Goal: Find specific page/section: Find specific page/section

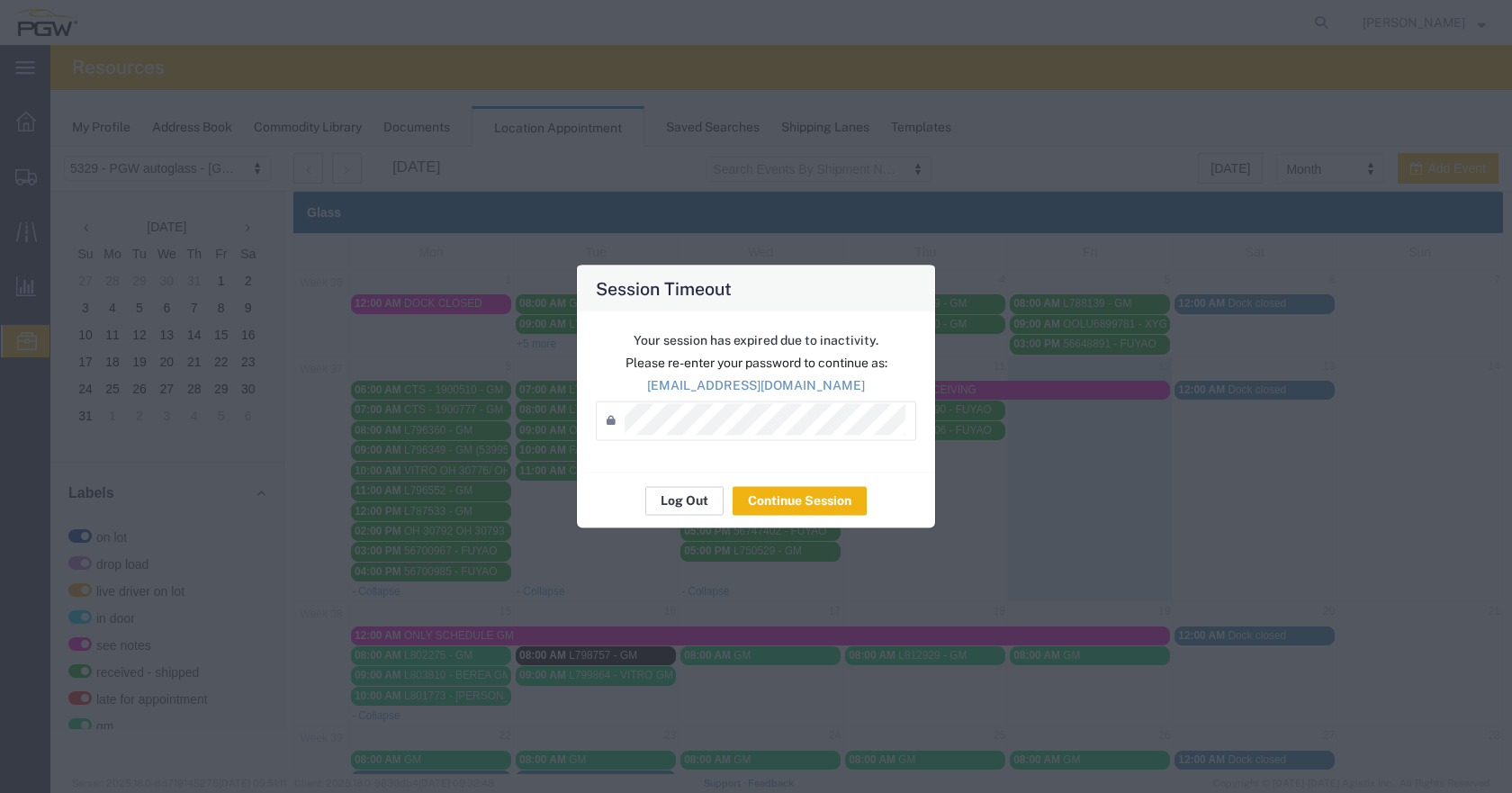
scroll to position [129, 0]
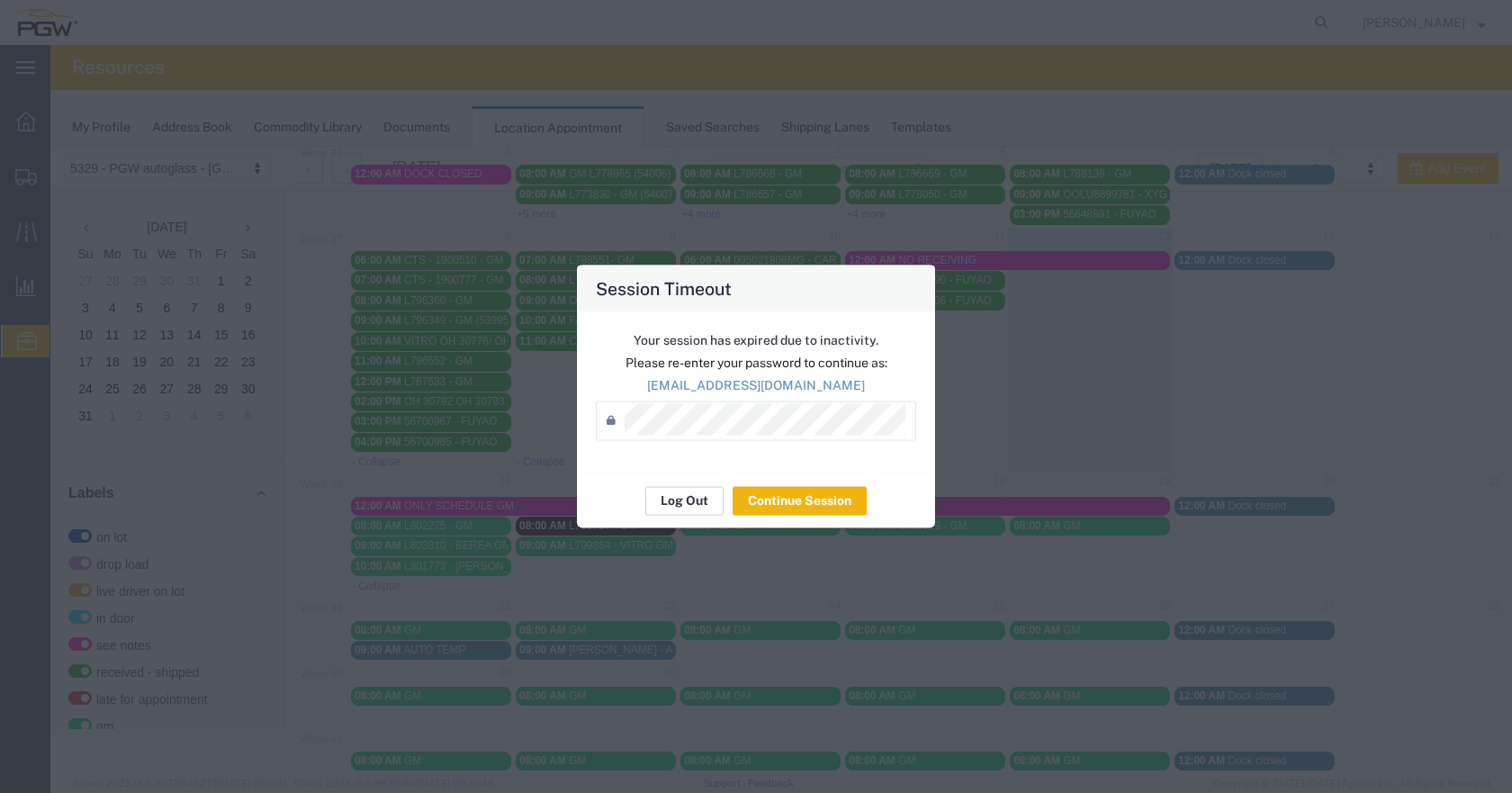
click at [680, 507] on button "Log Out" at bounding box center [684, 500] width 79 height 29
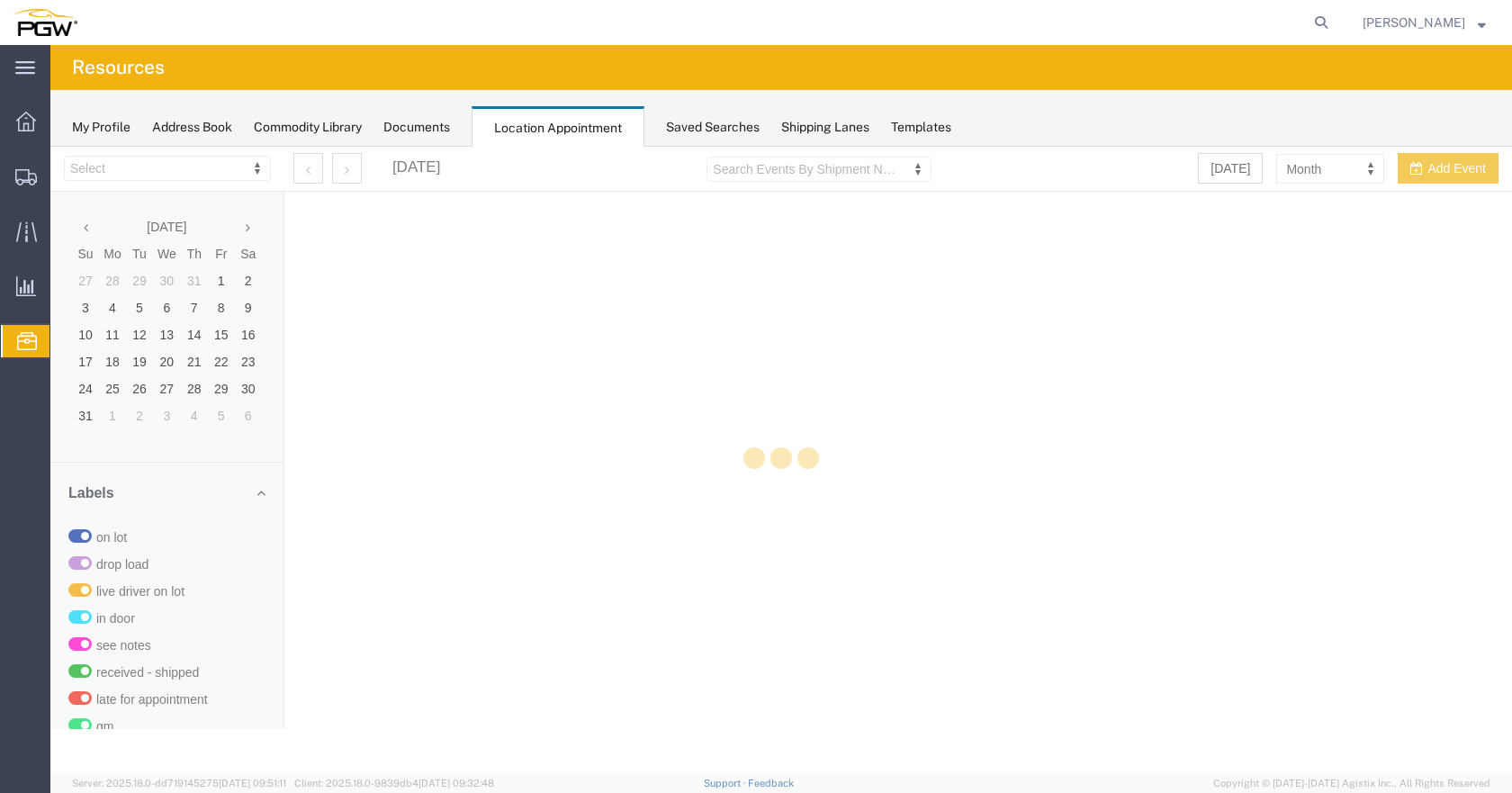
select select "28253"
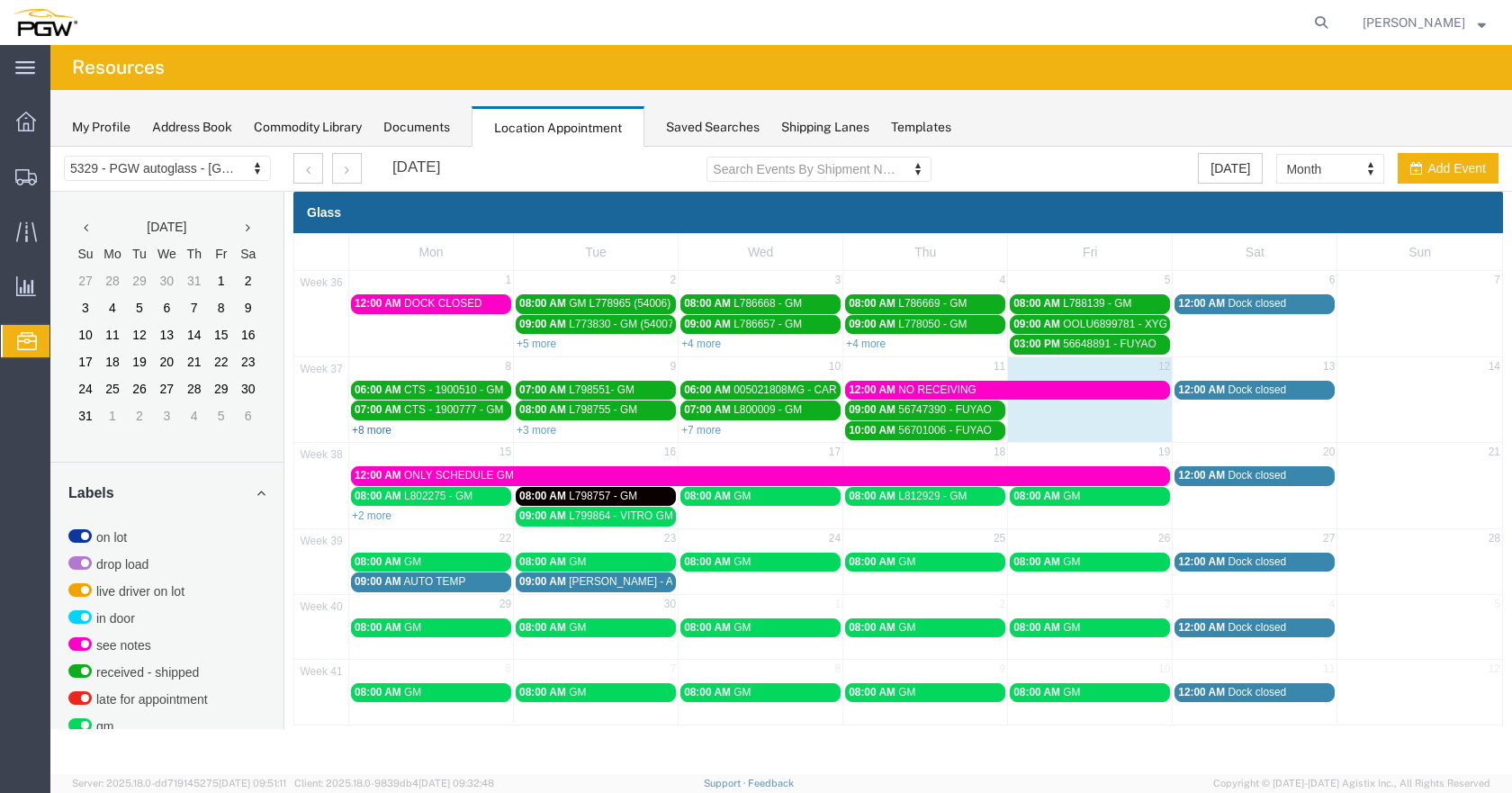
click at [380, 429] on link "+8 more" at bounding box center [372, 430] width 39 height 12
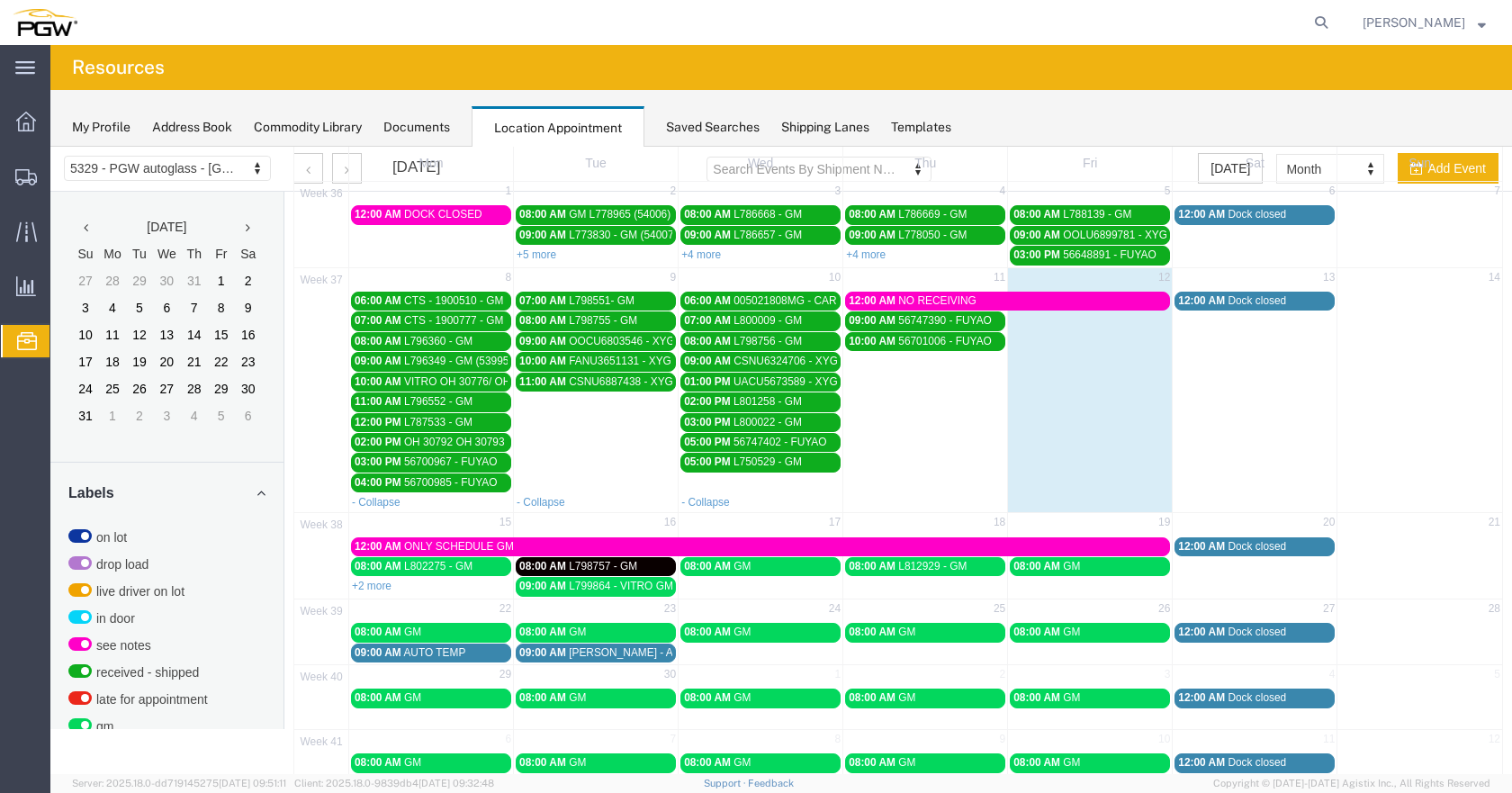
scroll to position [129, 0]
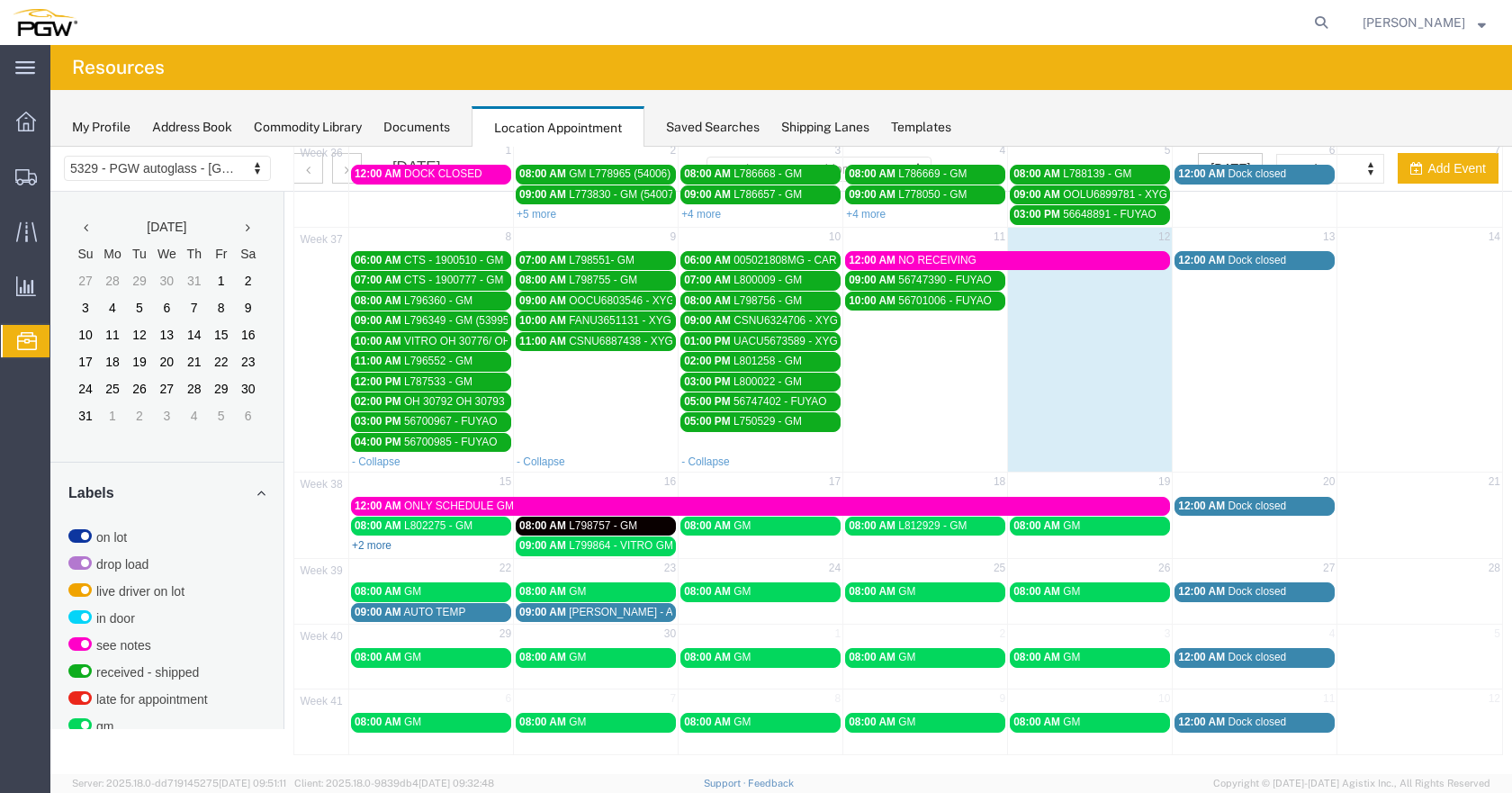
click at [381, 541] on link "+2 more" at bounding box center [372, 545] width 39 height 12
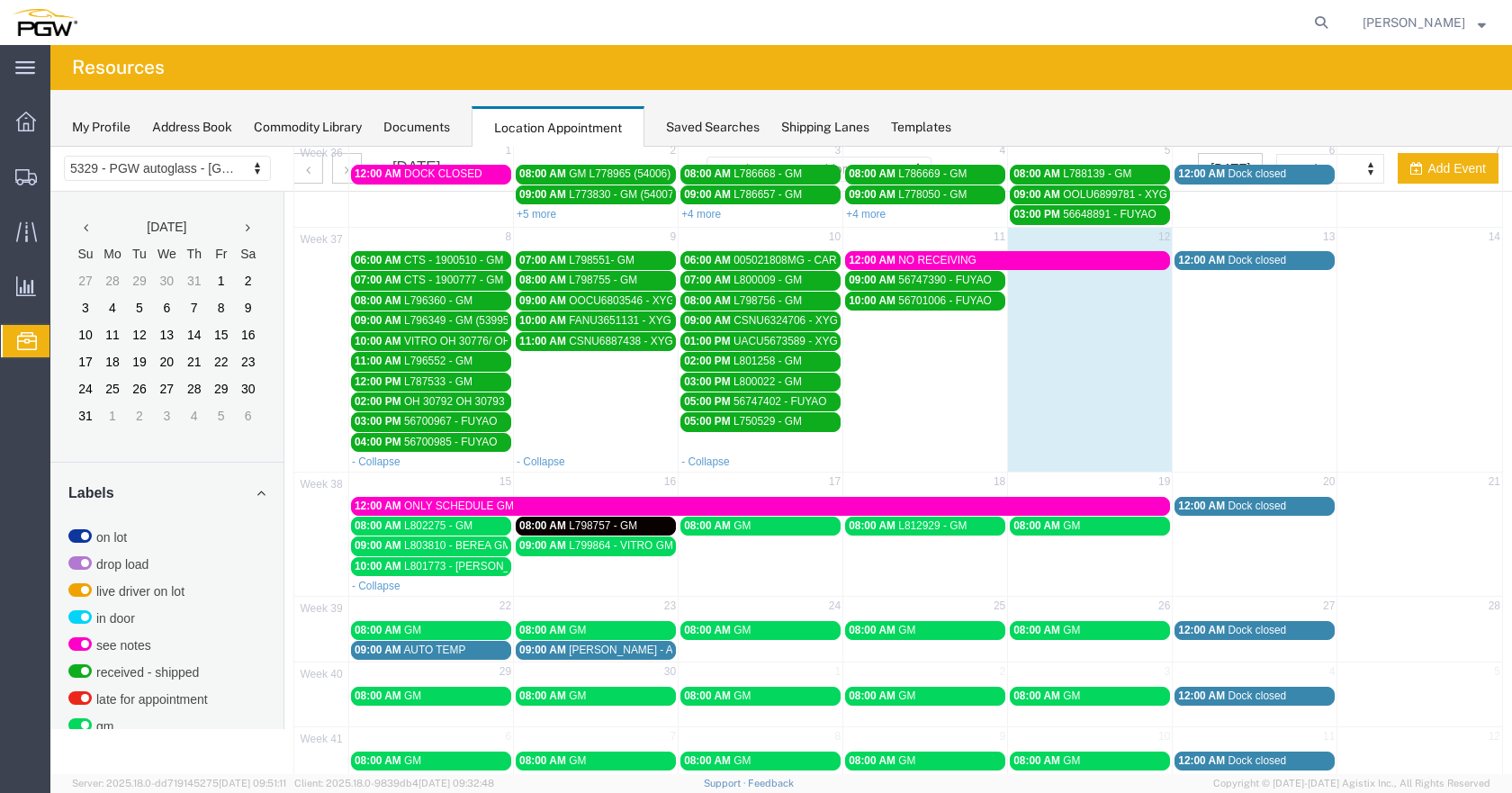
scroll to position [168, 0]
